Goal: Navigation & Orientation: Understand site structure

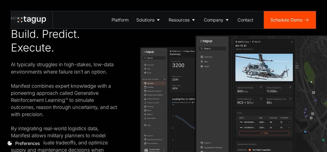
scroll to position [924, 0]
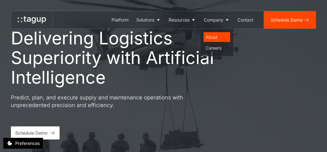
click at [210, 34] on div "About" at bounding box center [216, 37] width 22 height 7
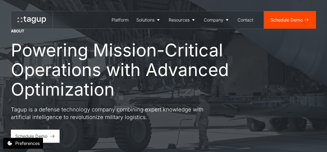
click at [38, 20] on icon at bounding box center [32, 19] width 28 height 7
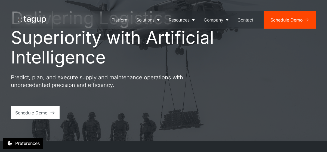
scroll to position [82, 0]
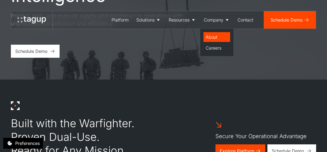
click at [214, 38] on div "About" at bounding box center [216, 37] width 22 height 7
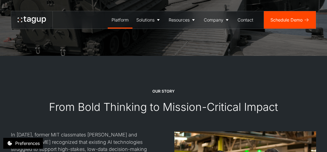
scroll to position [408, 0]
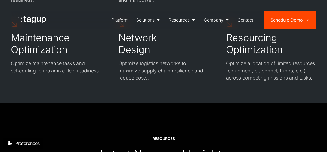
scroll to position [1631, 0]
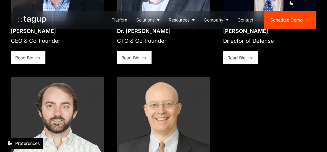
scroll to position [842, 0]
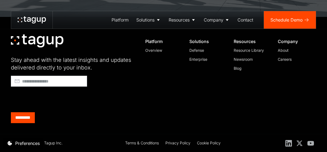
scroll to position [2117, 0]
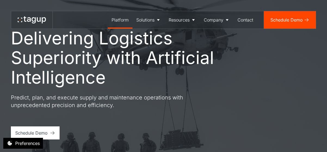
click at [122, 21] on div "Platform" at bounding box center [119, 20] width 17 height 7
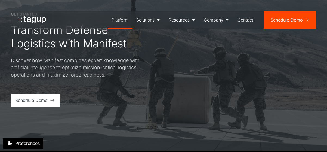
scroll to position [1549, 0]
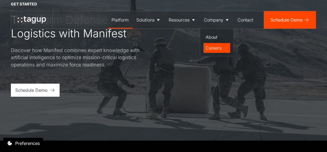
click at [218, 46] on div "Careers" at bounding box center [216, 48] width 22 height 7
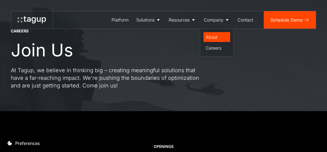
click at [216, 37] on div "About" at bounding box center [216, 37] width 22 height 7
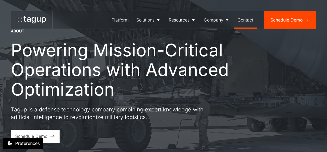
click at [243, 23] on div "Contact" at bounding box center [245, 20] width 16 height 7
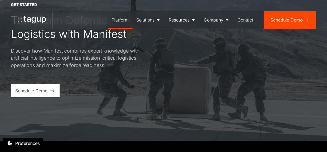
scroll to position [1549, 0]
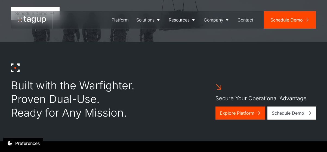
scroll to position [136, 0]
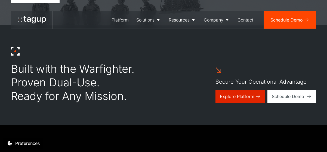
click at [245, 92] on link "Explore Platform" at bounding box center [240, 96] width 50 height 13
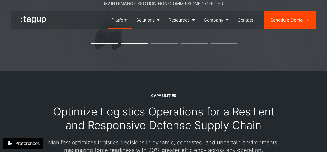
scroll to position [679, 0]
